Goal: Information Seeking & Learning: Learn about a topic

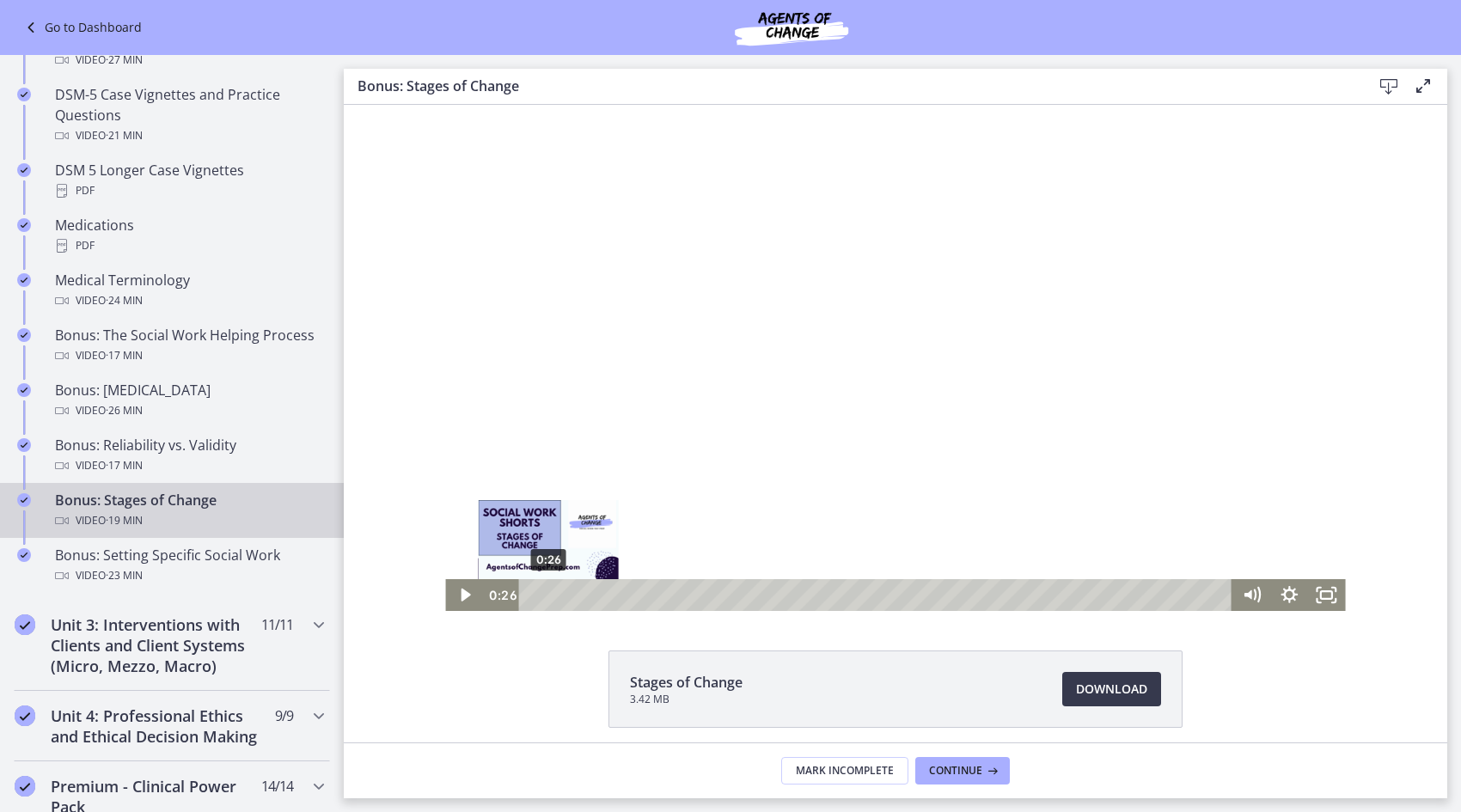
click at [864, 365] on div at bounding box center [895, 357] width 900 height 506
click at [549, 593] on div "Playbar" at bounding box center [554, 594] width 11 height 11
click at [545, 593] on div "Playbar" at bounding box center [551, 594] width 11 height 11
click at [700, 495] on div at bounding box center [895, 357] width 900 height 506
click at [670, 514] on div at bounding box center [895, 357] width 900 height 506
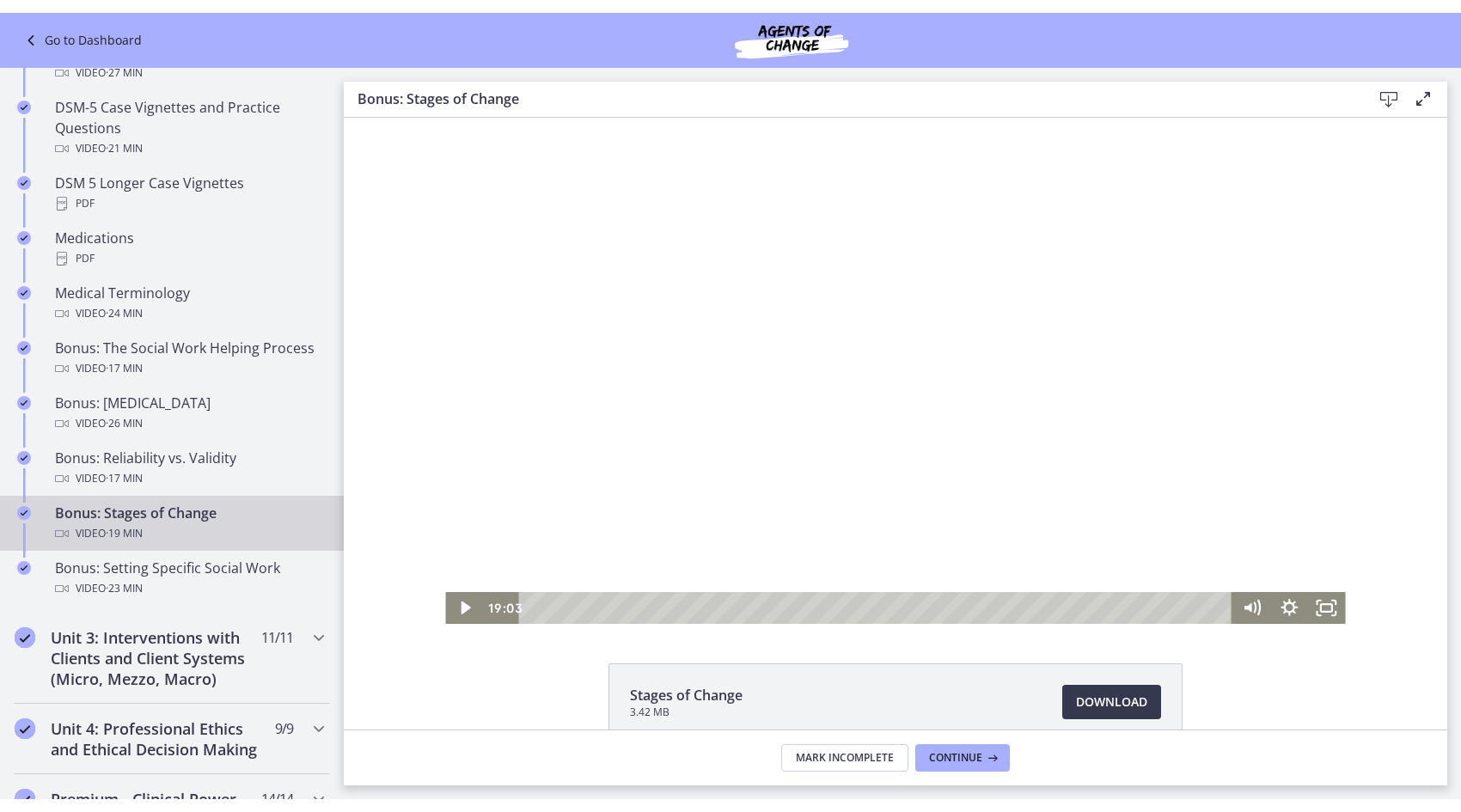
scroll to position [1150, 0]
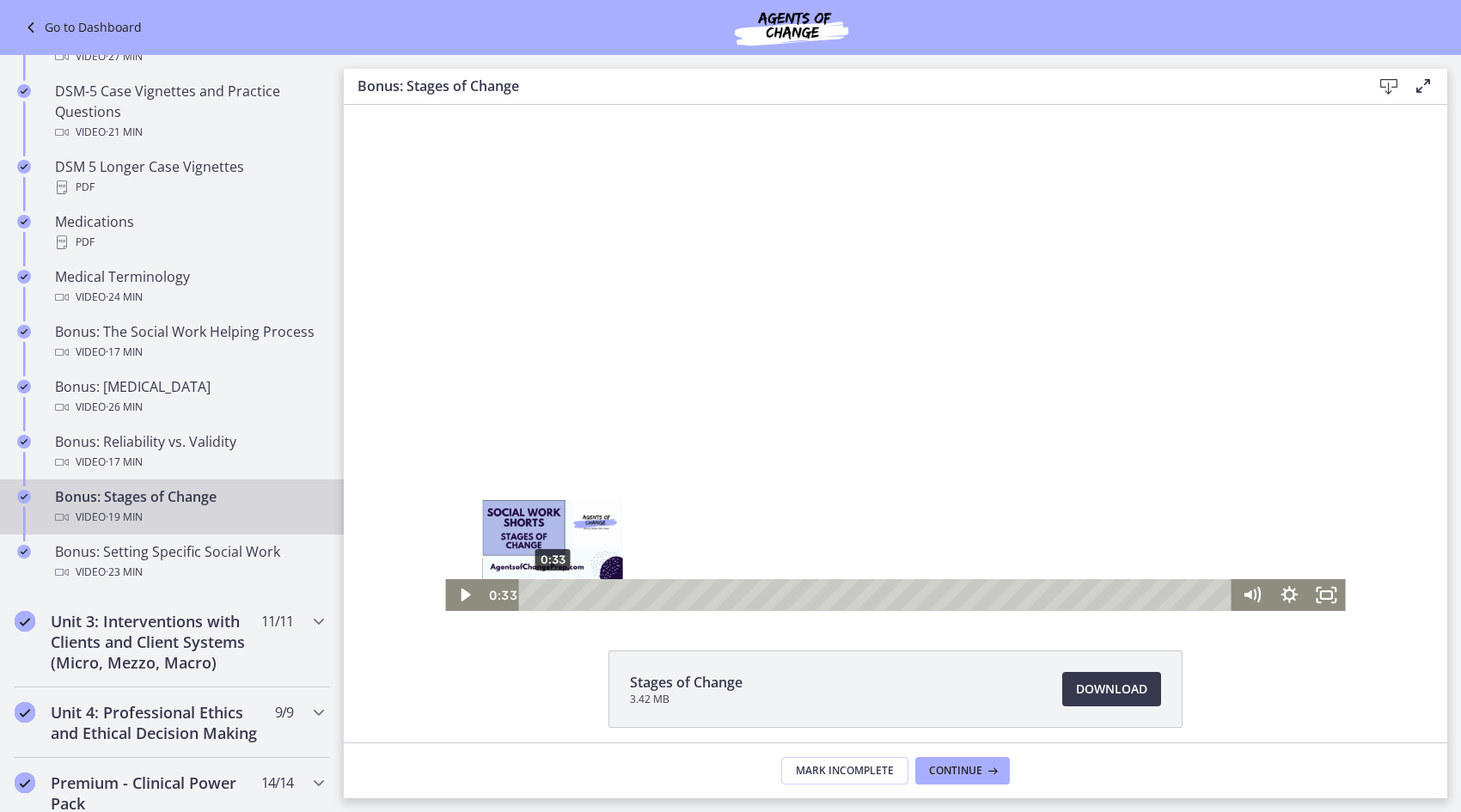
click at [766, 406] on div at bounding box center [895, 357] width 900 height 506
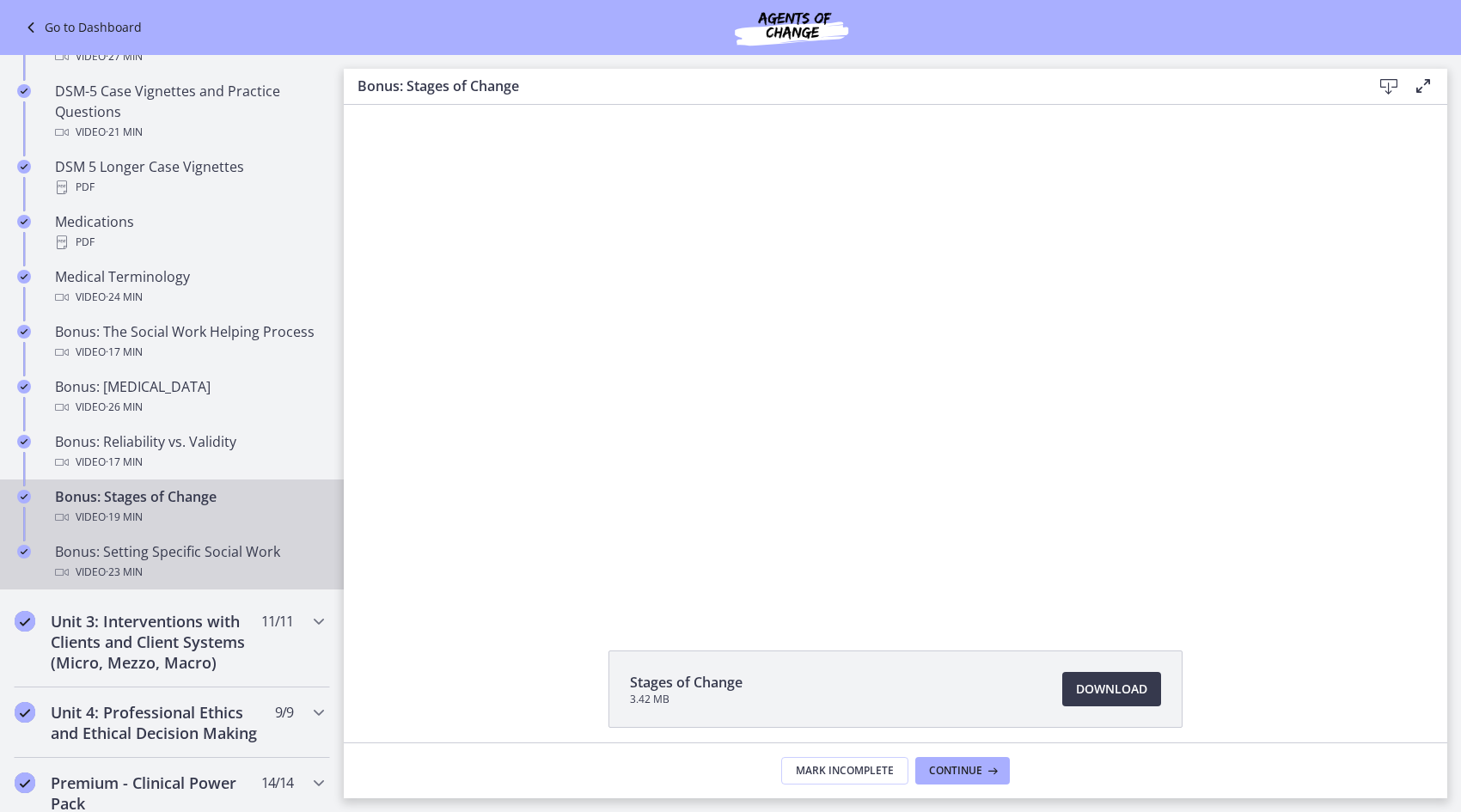
click at [227, 571] on div "Bonus: Setting Specific Social Work Video · 23 min" at bounding box center [189, 562] width 268 height 41
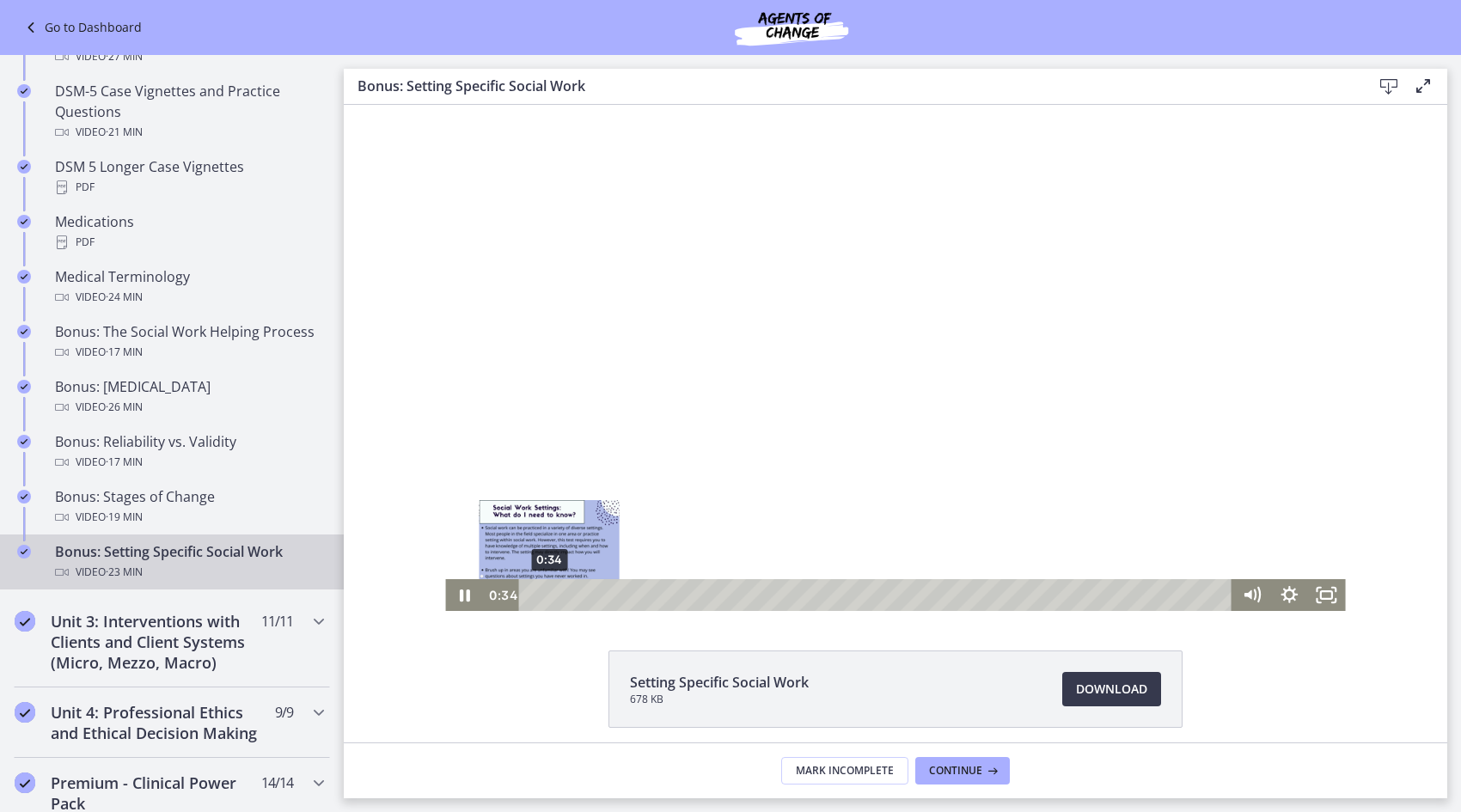
click at [542, 591] on div "0:34" at bounding box center [878, 595] width 691 height 32
click at [903, 380] on div at bounding box center [895, 357] width 900 height 506
